Goal: Information Seeking & Learning: Check status

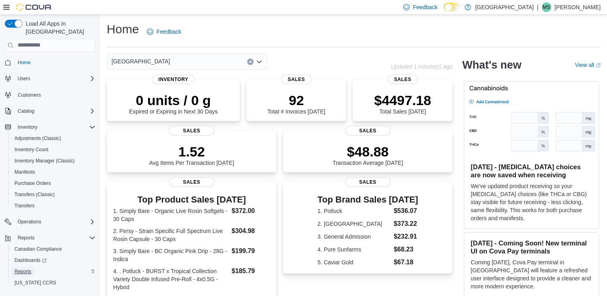
click at [29, 268] on span "Reports" at bounding box center [22, 271] width 17 height 6
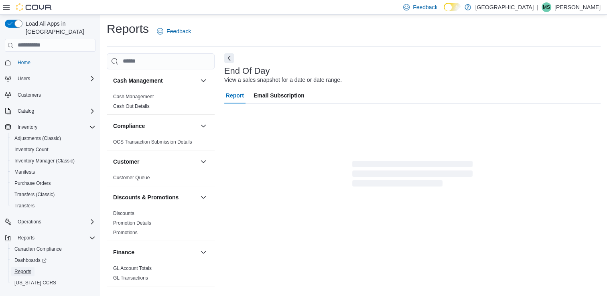
scroll to position [2, 0]
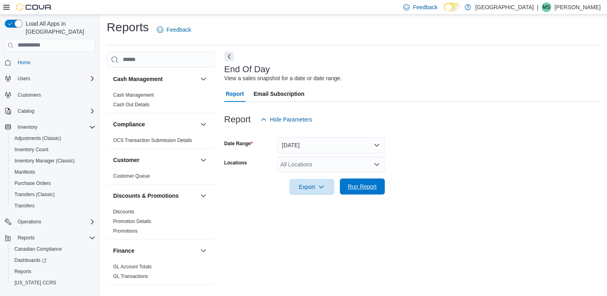
click at [358, 184] on span "Run Report" at bounding box center [362, 187] width 29 height 8
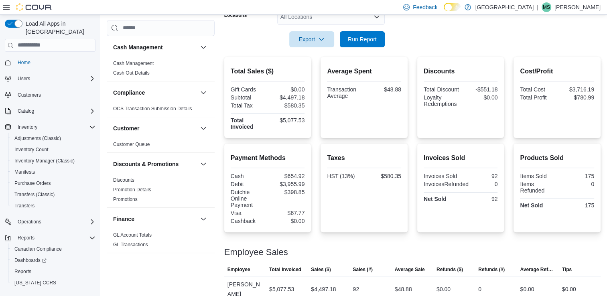
scroll to position [162, 0]
